Goal: Check status: Check status

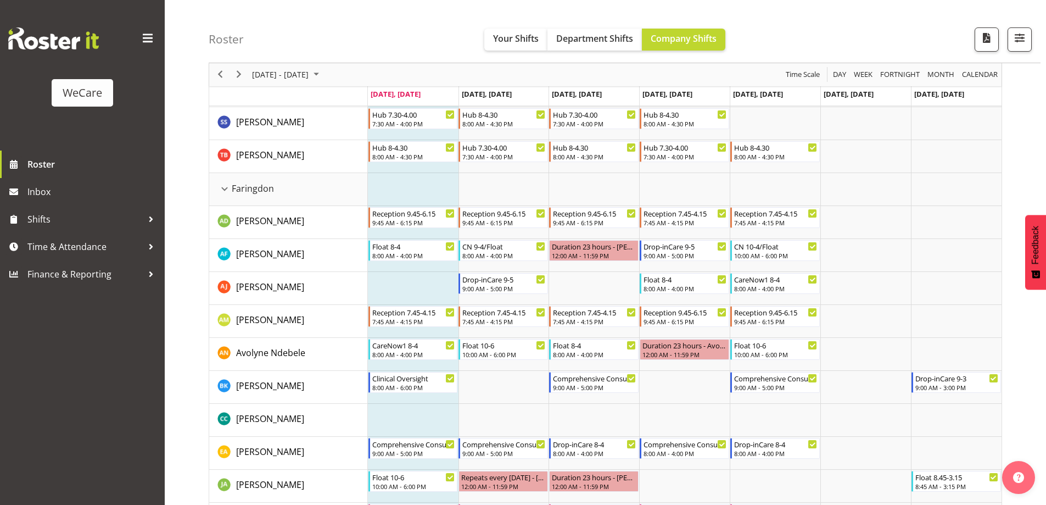
scroll to position [293, 0]
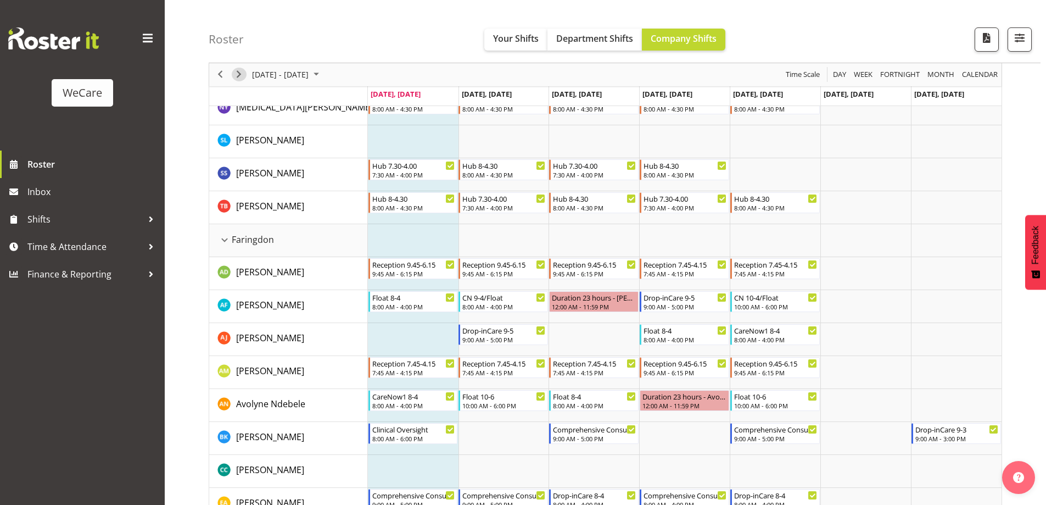
click at [238, 77] on span "Next" at bounding box center [238, 75] width 13 height 14
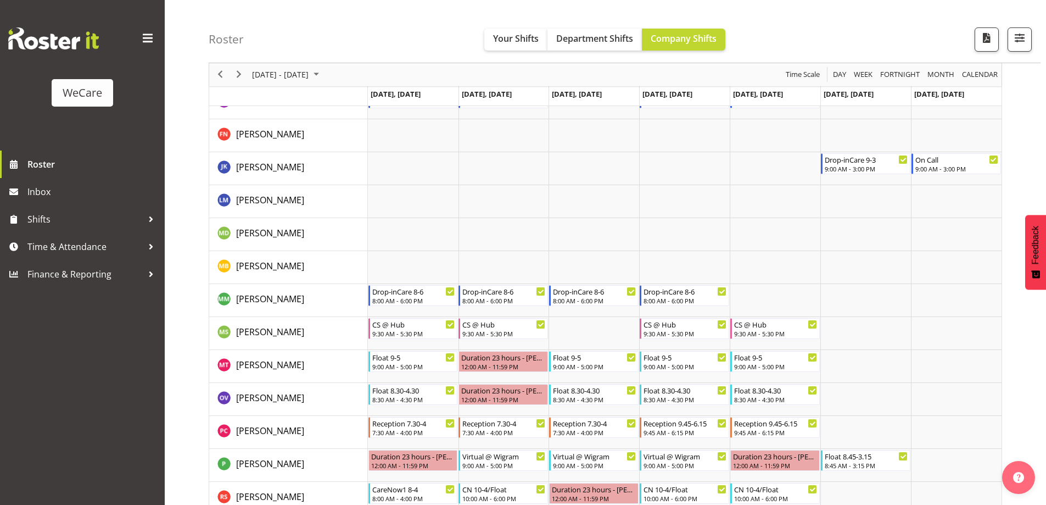
scroll to position [2992, 0]
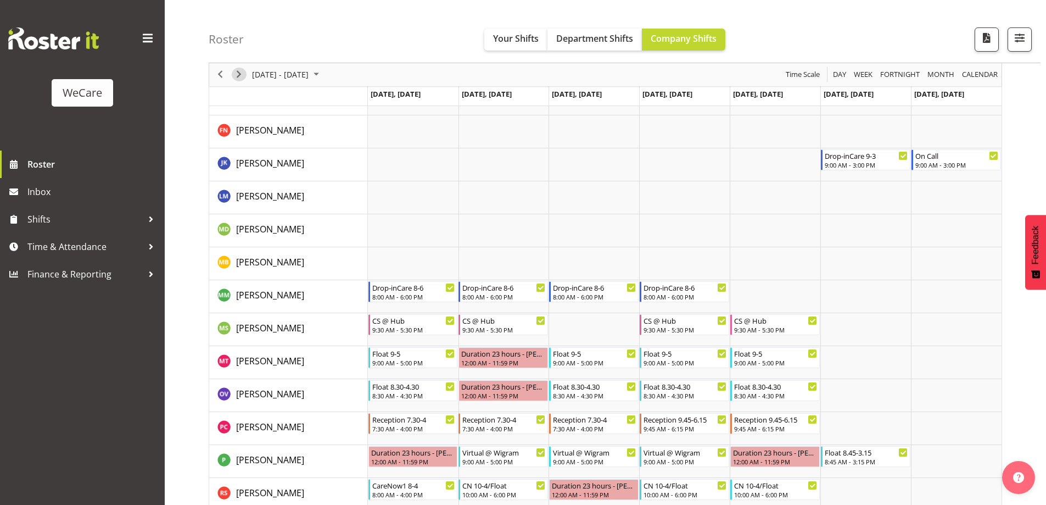
click at [238, 77] on span "Next" at bounding box center [238, 75] width 13 height 14
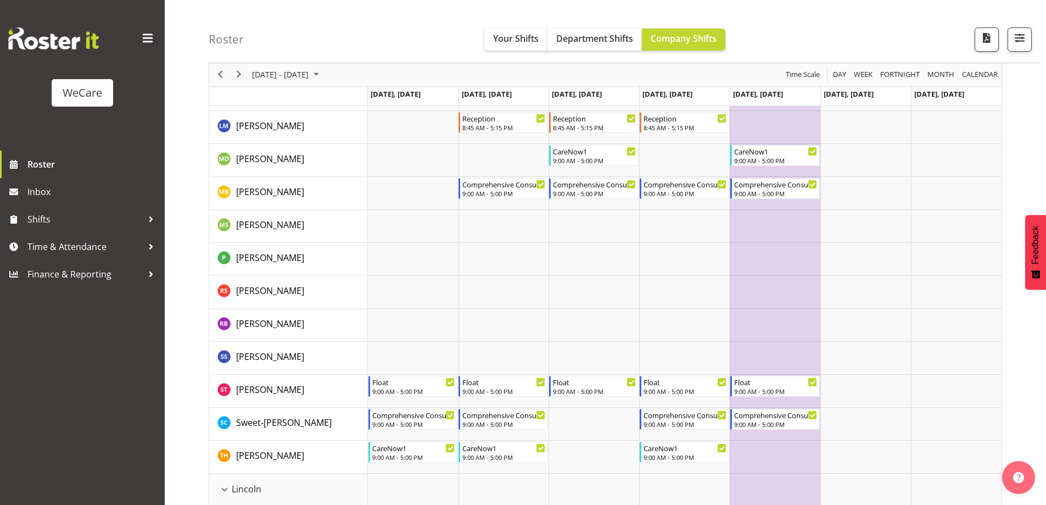
scroll to position [1464, 0]
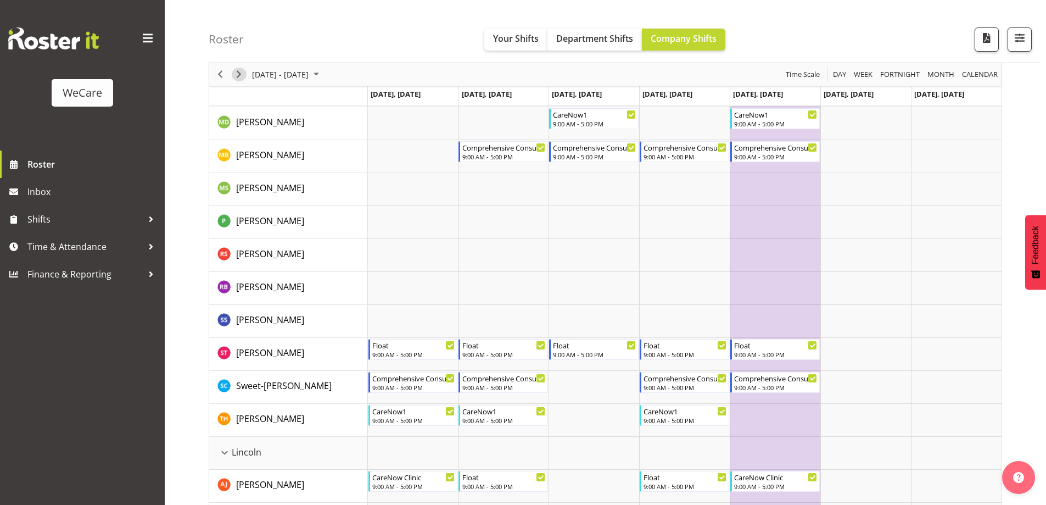
click at [239, 71] on span "Next" at bounding box center [238, 75] width 13 height 14
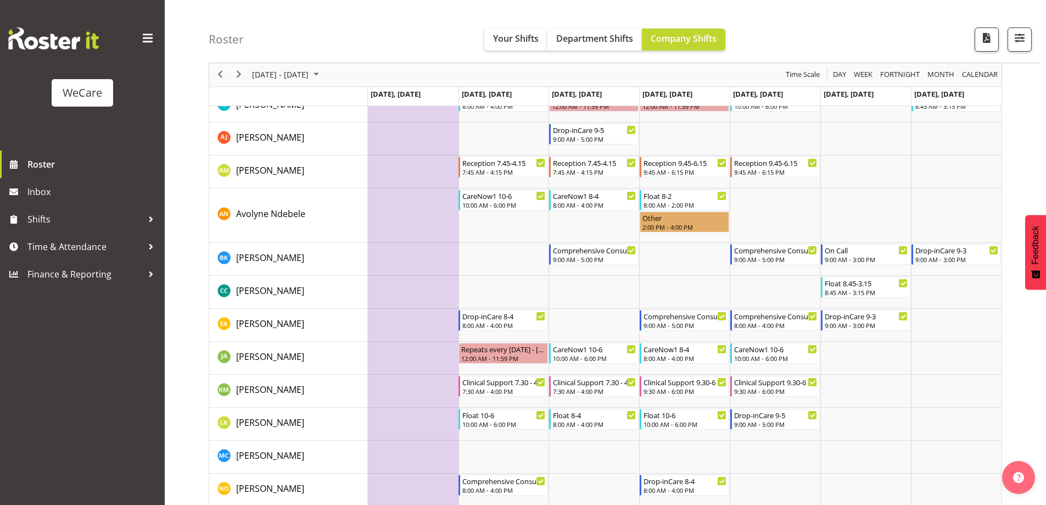
scroll to position [483, 0]
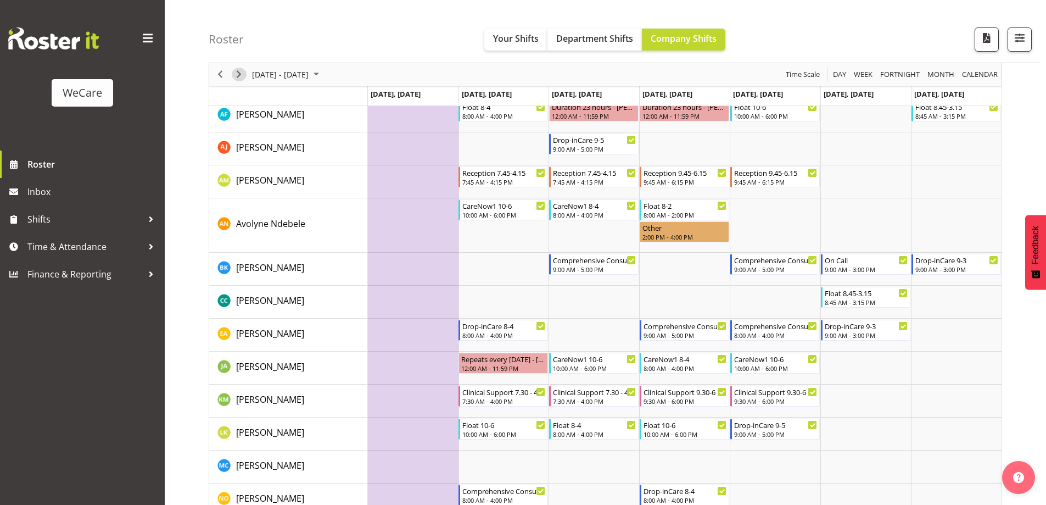
click at [237, 79] on span "Next" at bounding box center [238, 75] width 13 height 14
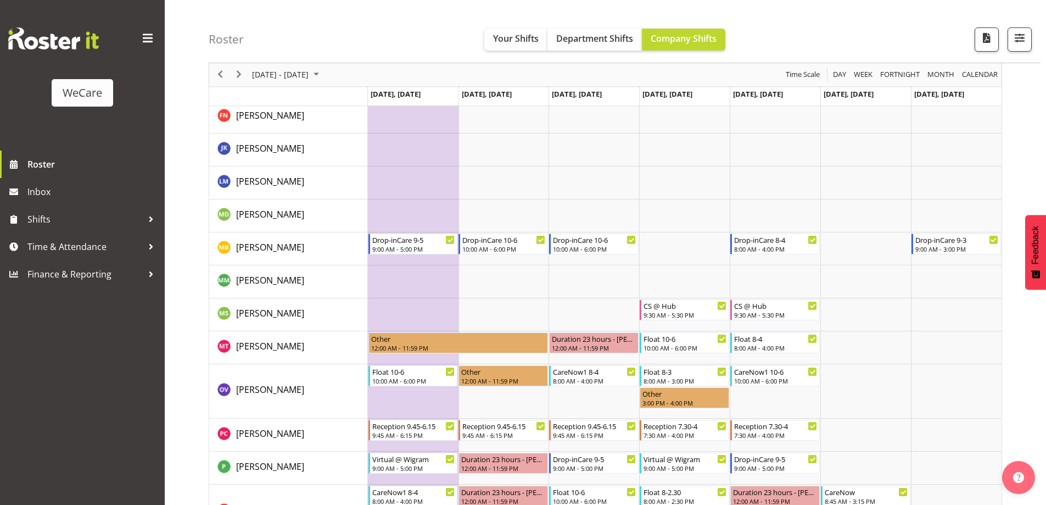
scroll to position [3108, 0]
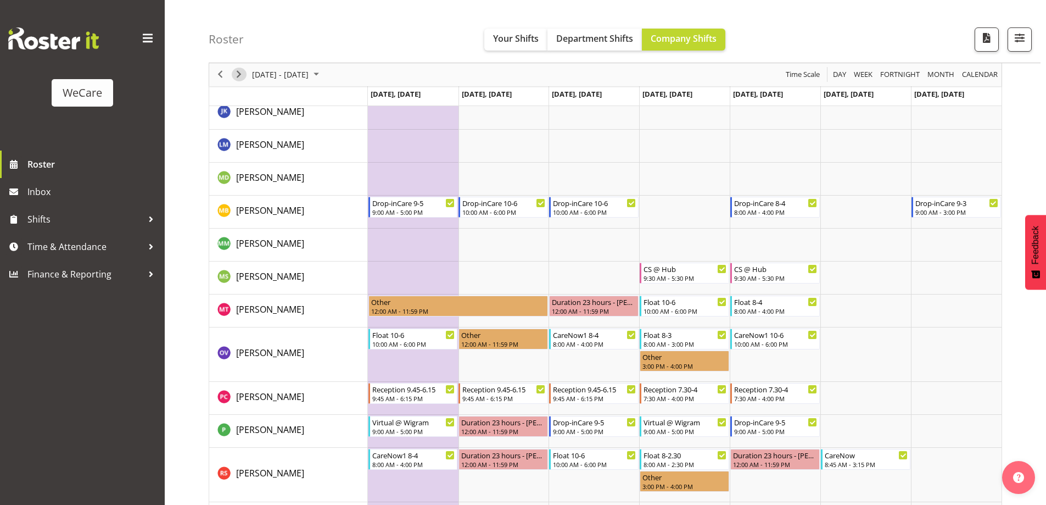
click at [239, 73] on span "Next" at bounding box center [238, 75] width 13 height 14
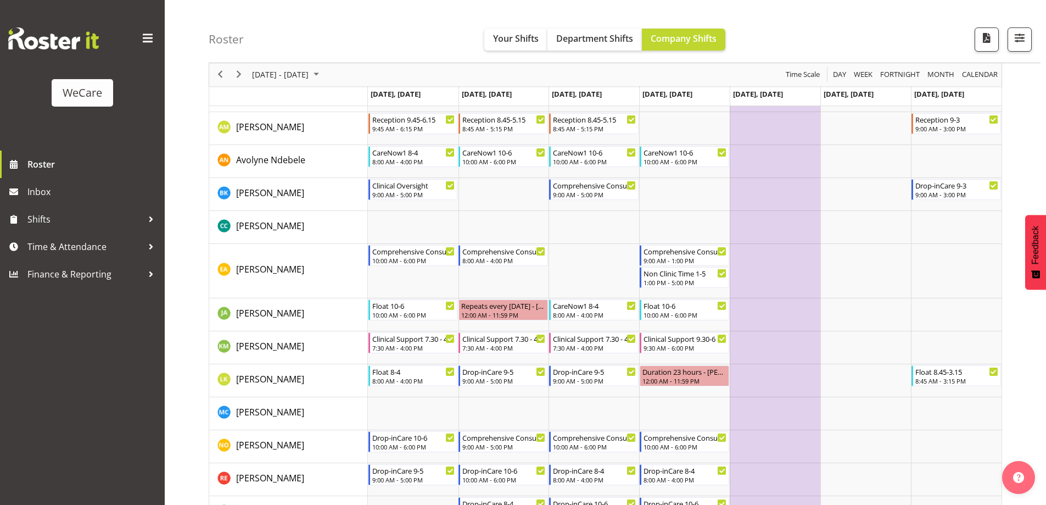
scroll to position [526, 0]
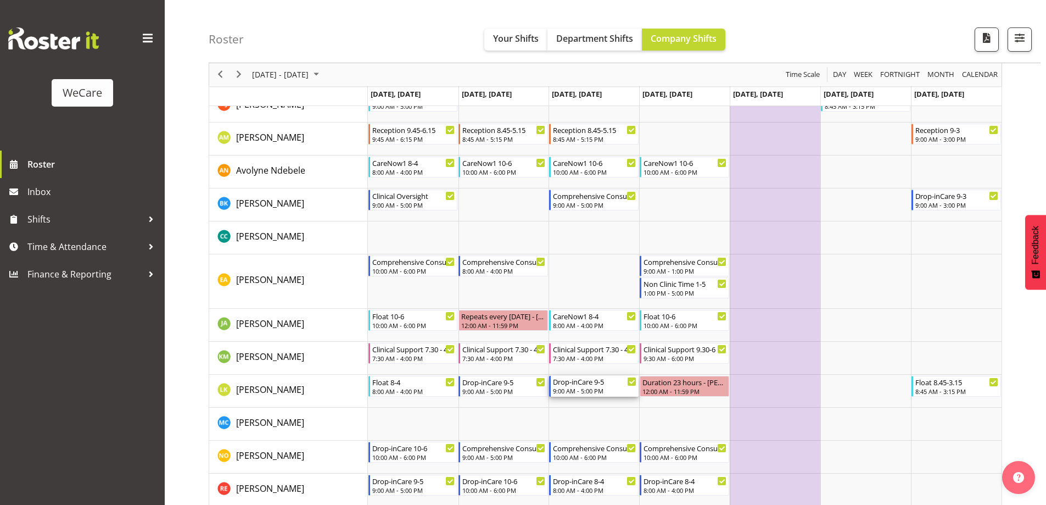
click at [569, 376] on div "Drop-inCare [DATE] 9:00 AM - 5:00 PM" at bounding box center [593, 386] width 89 height 21
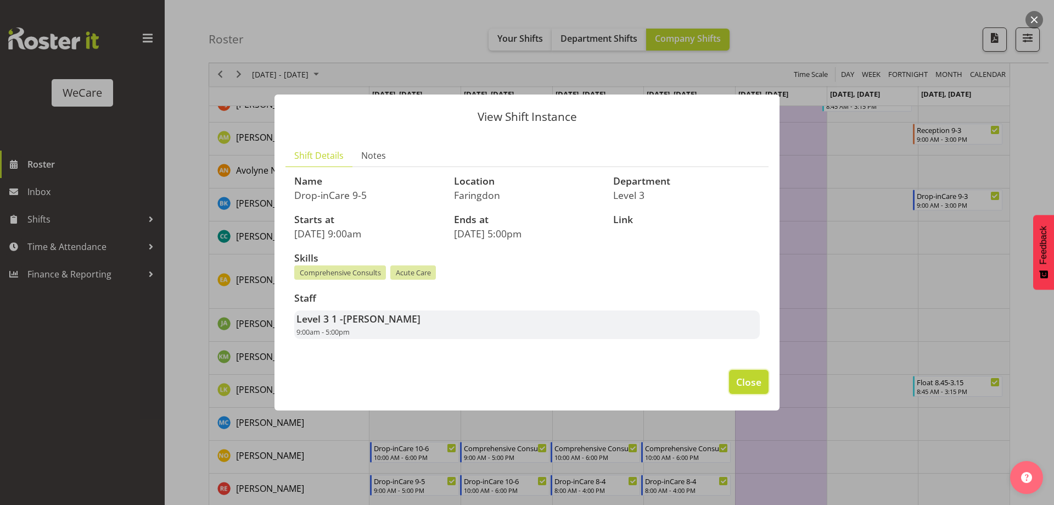
click at [749, 384] on span "Close" at bounding box center [748, 381] width 25 height 14
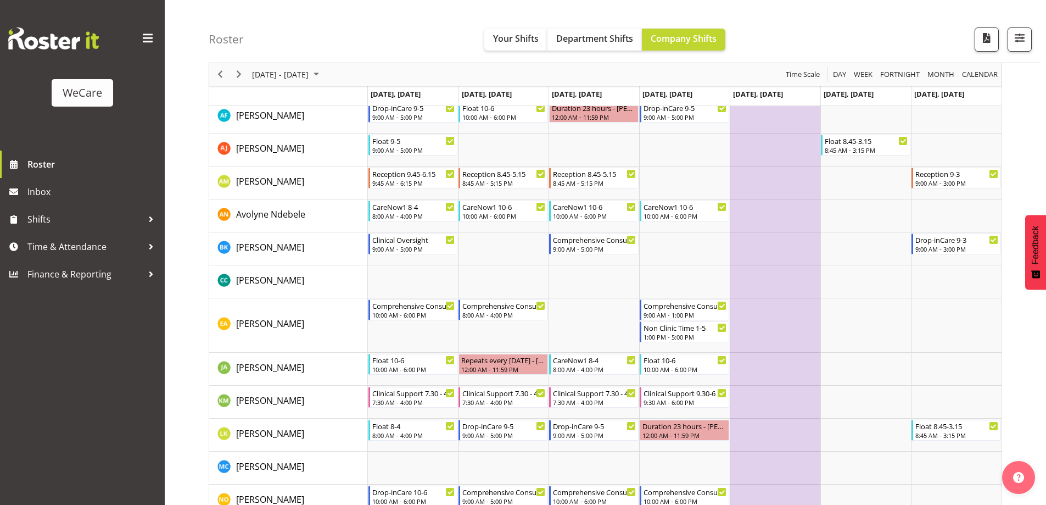
scroll to position [438, 0]
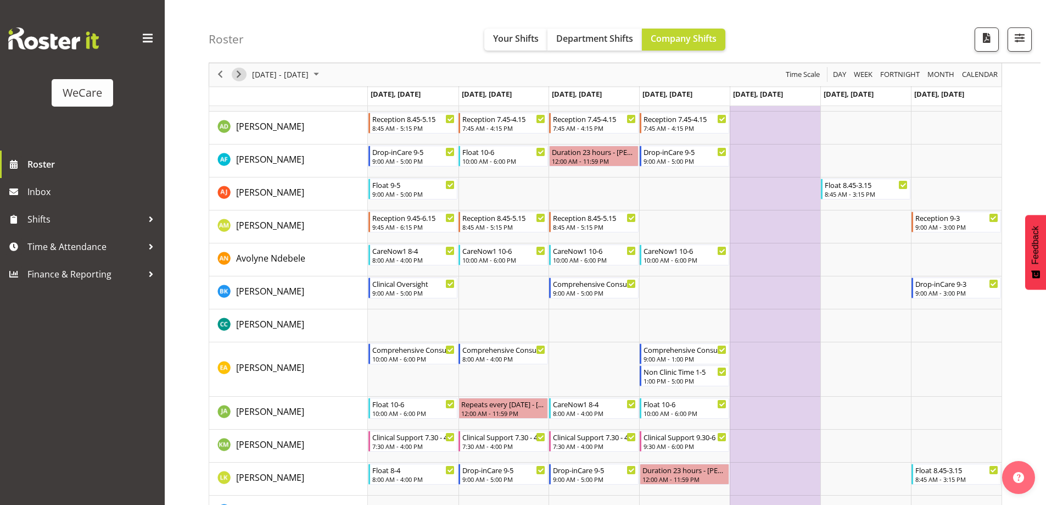
click at [240, 75] on span "Next" at bounding box center [238, 75] width 13 height 14
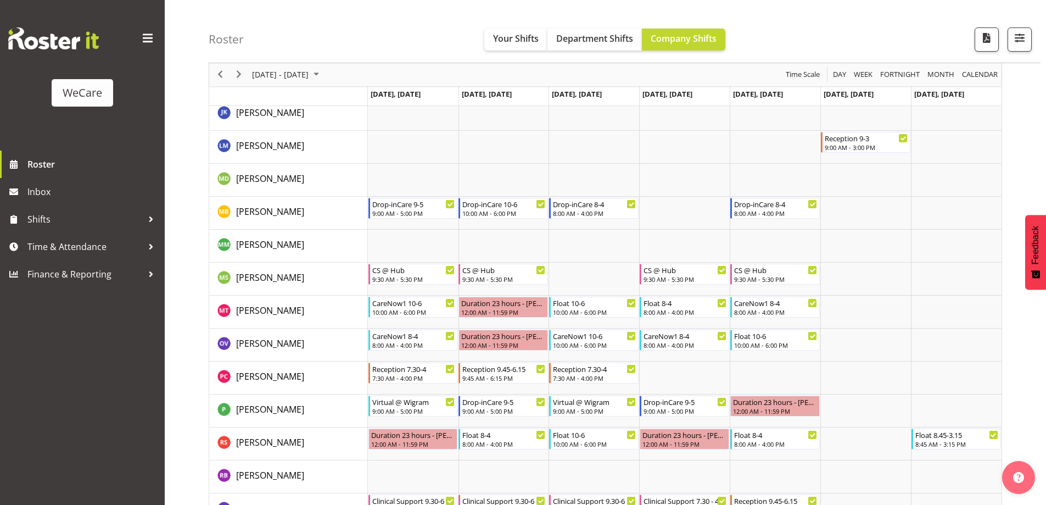
scroll to position [3086, 0]
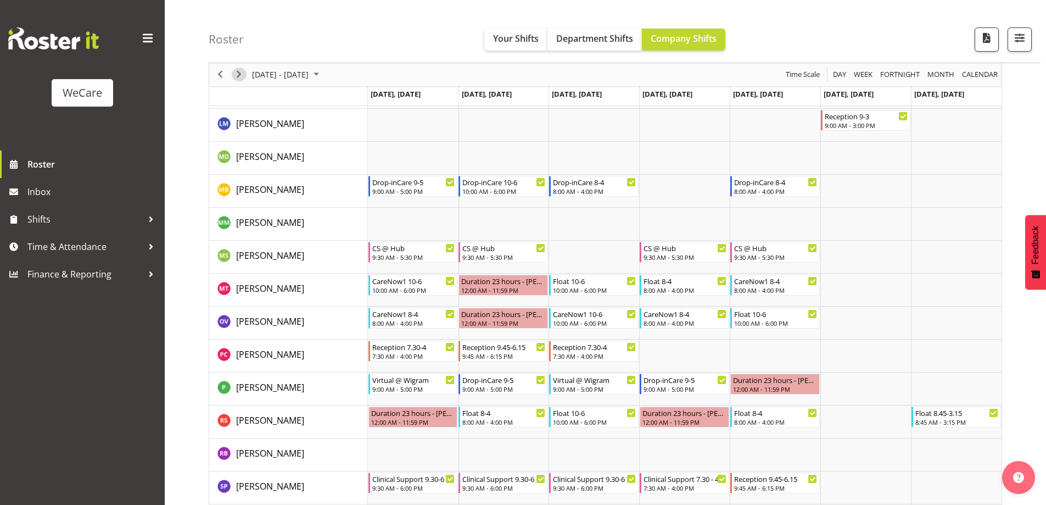
click at [240, 71] on span "Next" at bounding box center [238, 75] width 13 height 14
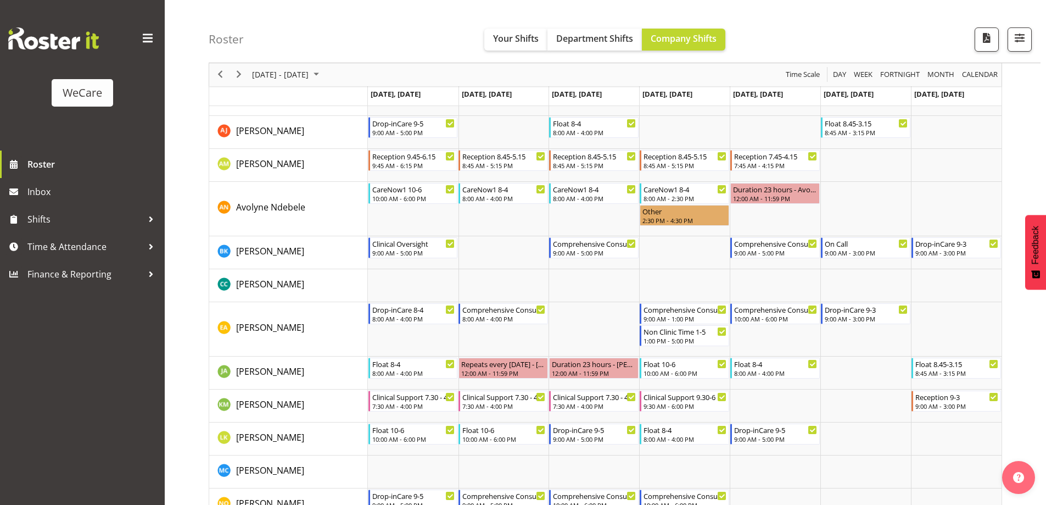
scroll to position [490, 0]
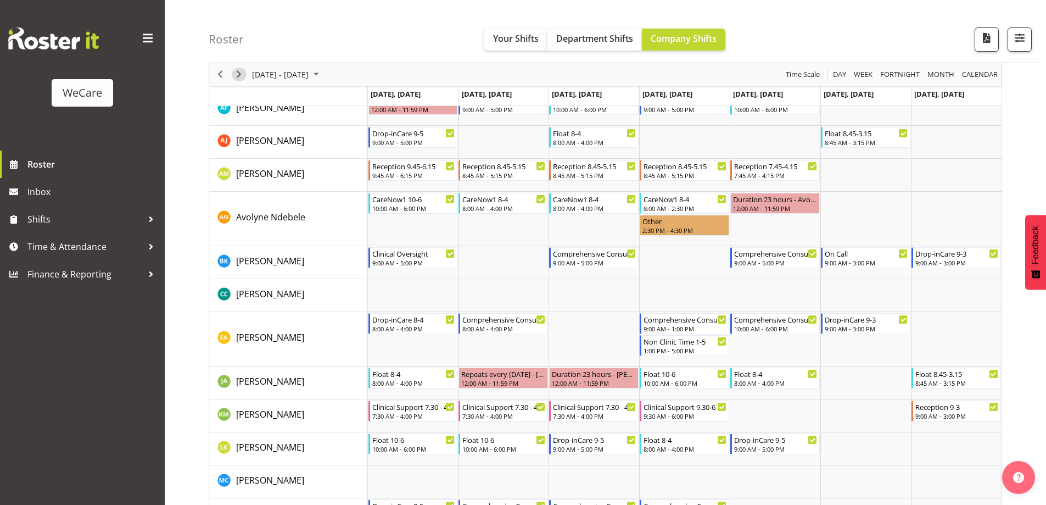
click at [238, 75] on span "Next" at bounding box center [238, 75] width 13 height 14
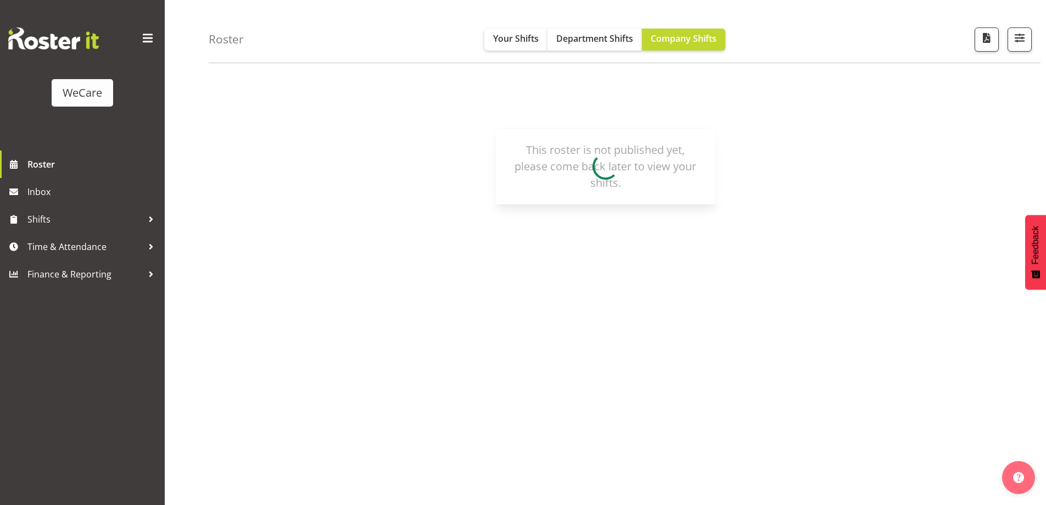
scroll to position [36, 0]
